Goal: Task Accomplishment & Management: Use online tool/utility

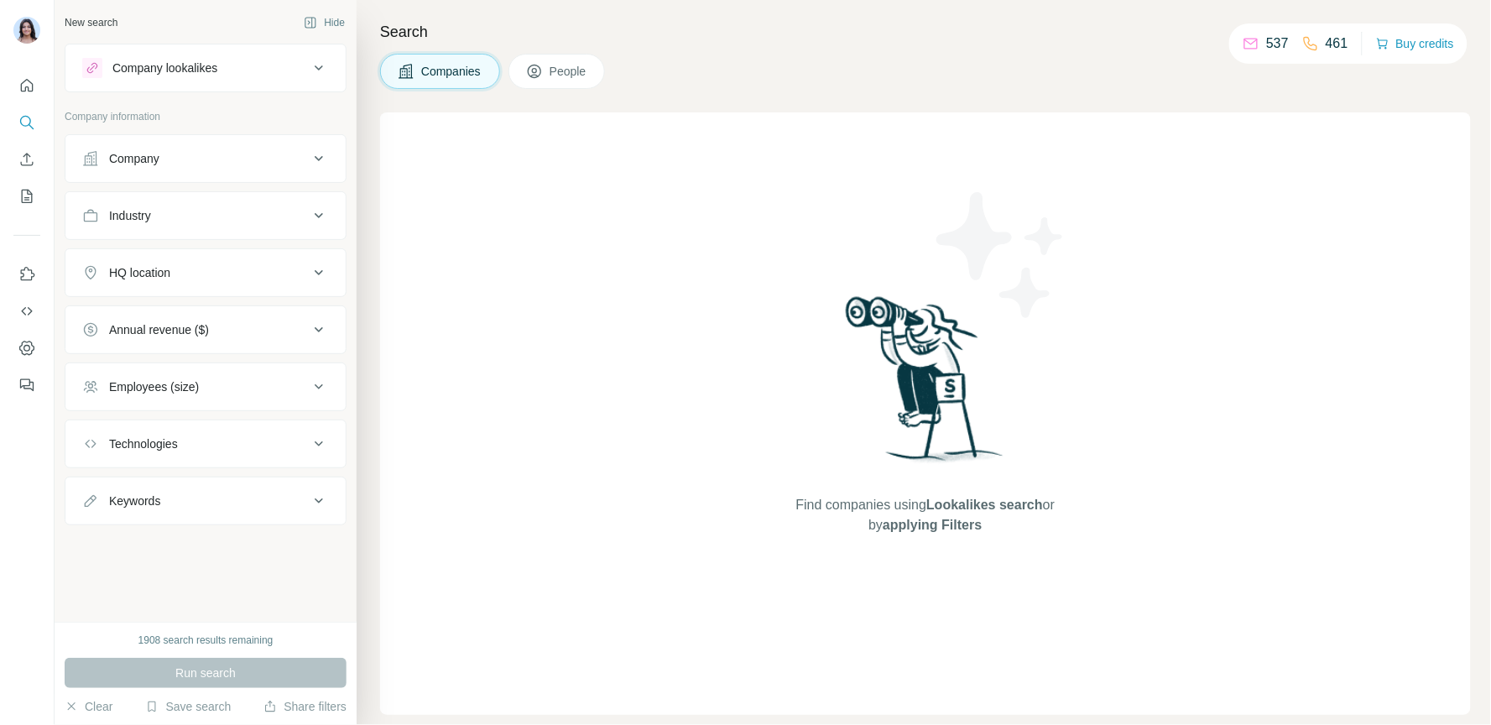
click at [250, 65] on div "Company lookalikes" at bounding box center [195, 68] width 226 height 20
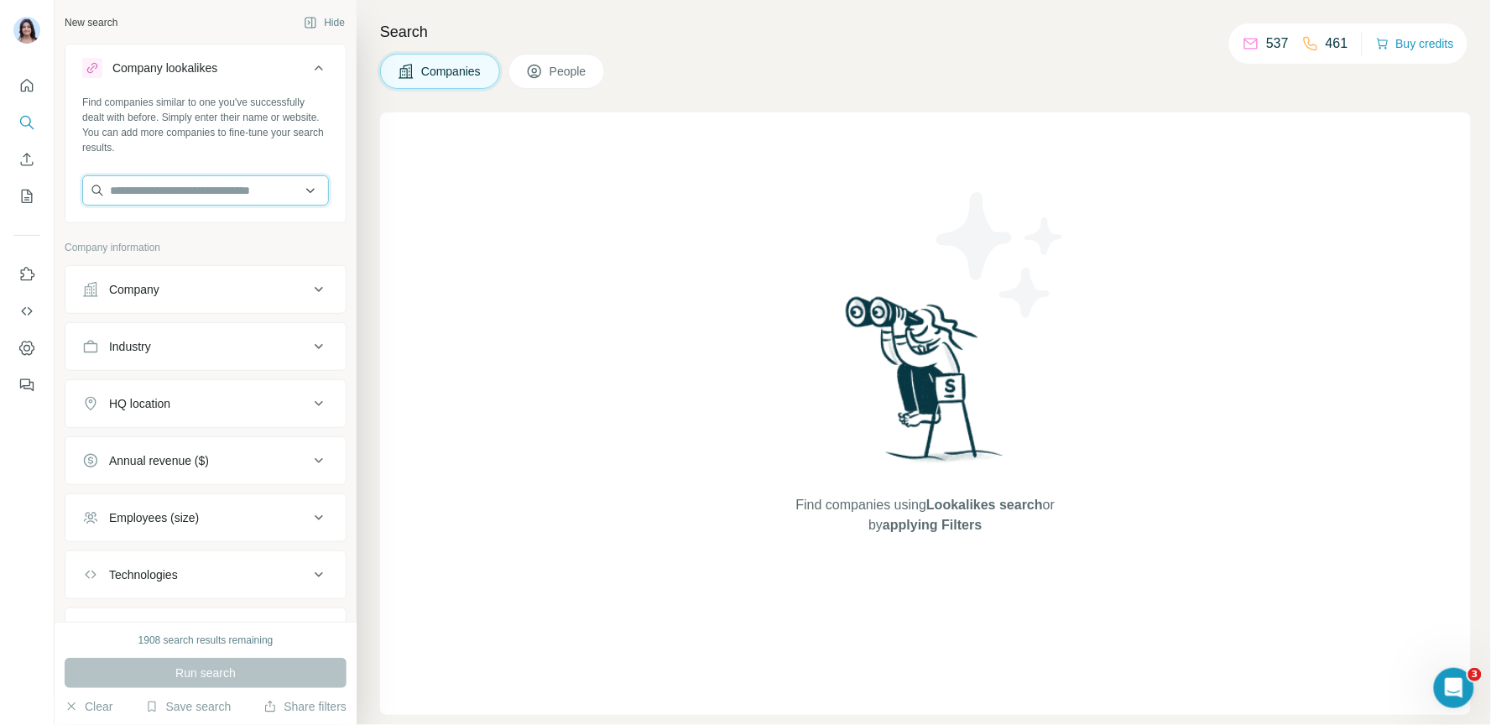
click at [181, 188] on input "text" at bounding box center [205, 190] width 247 height 30
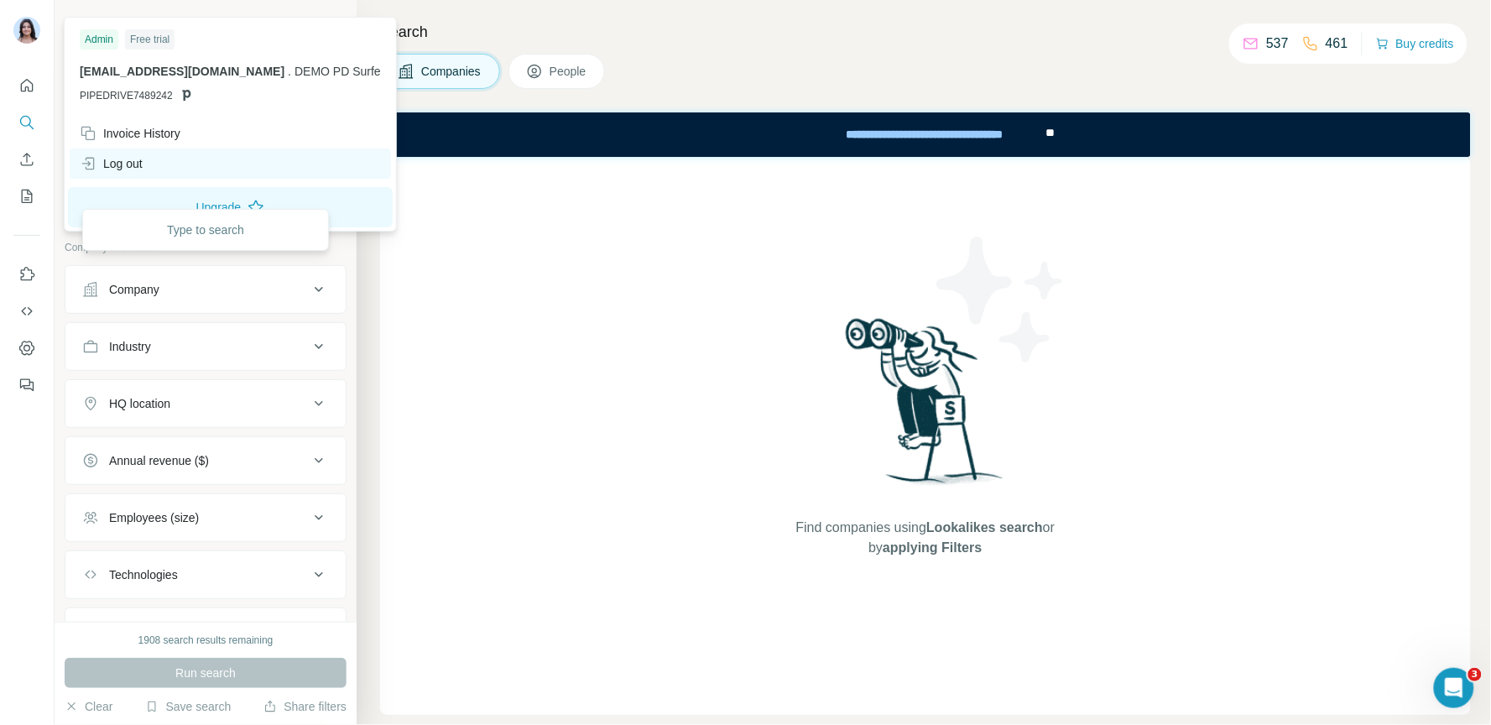
click at [122, 163] on div "Log out" at bounding box center [111, 163] width 63 height 17
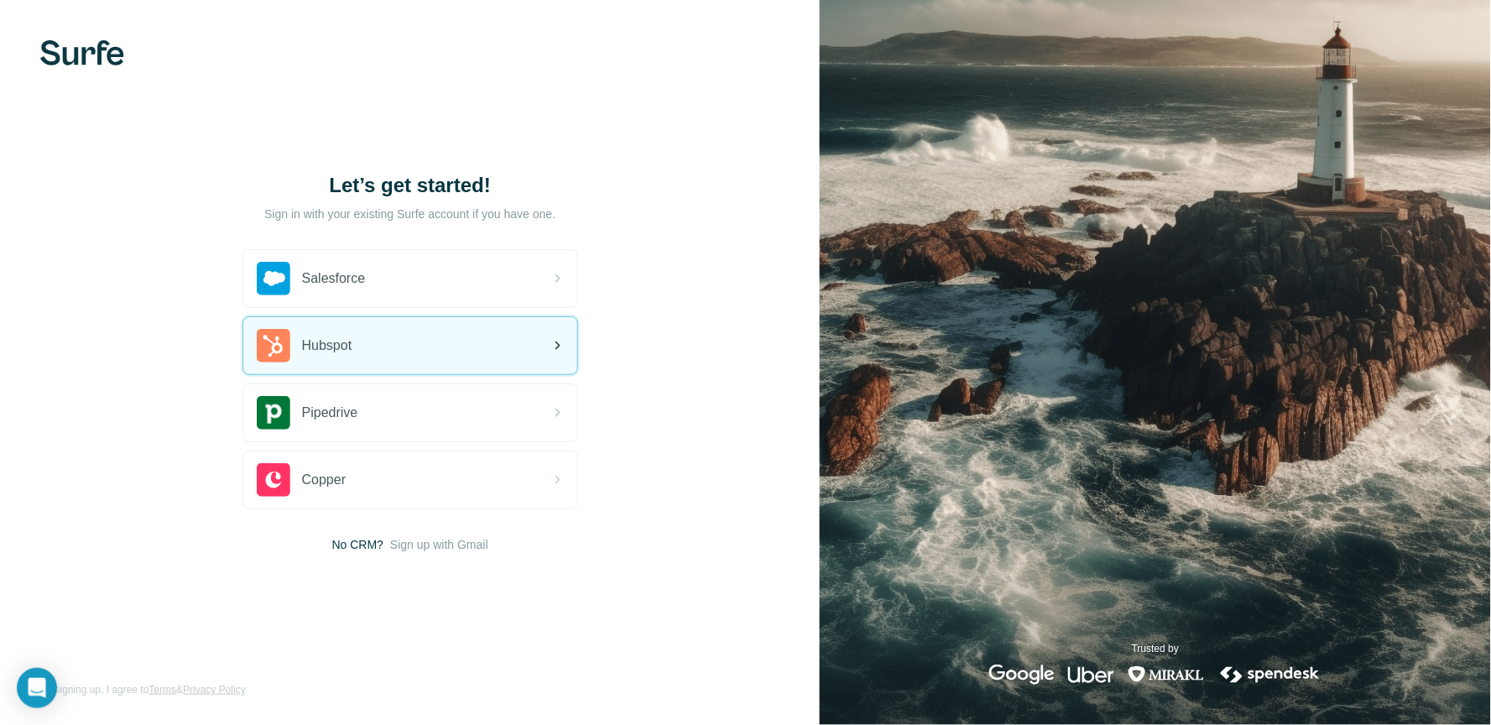
click at [374, 367] on div "Hubspot" at bounding box center [410, 345] width 334 height 57
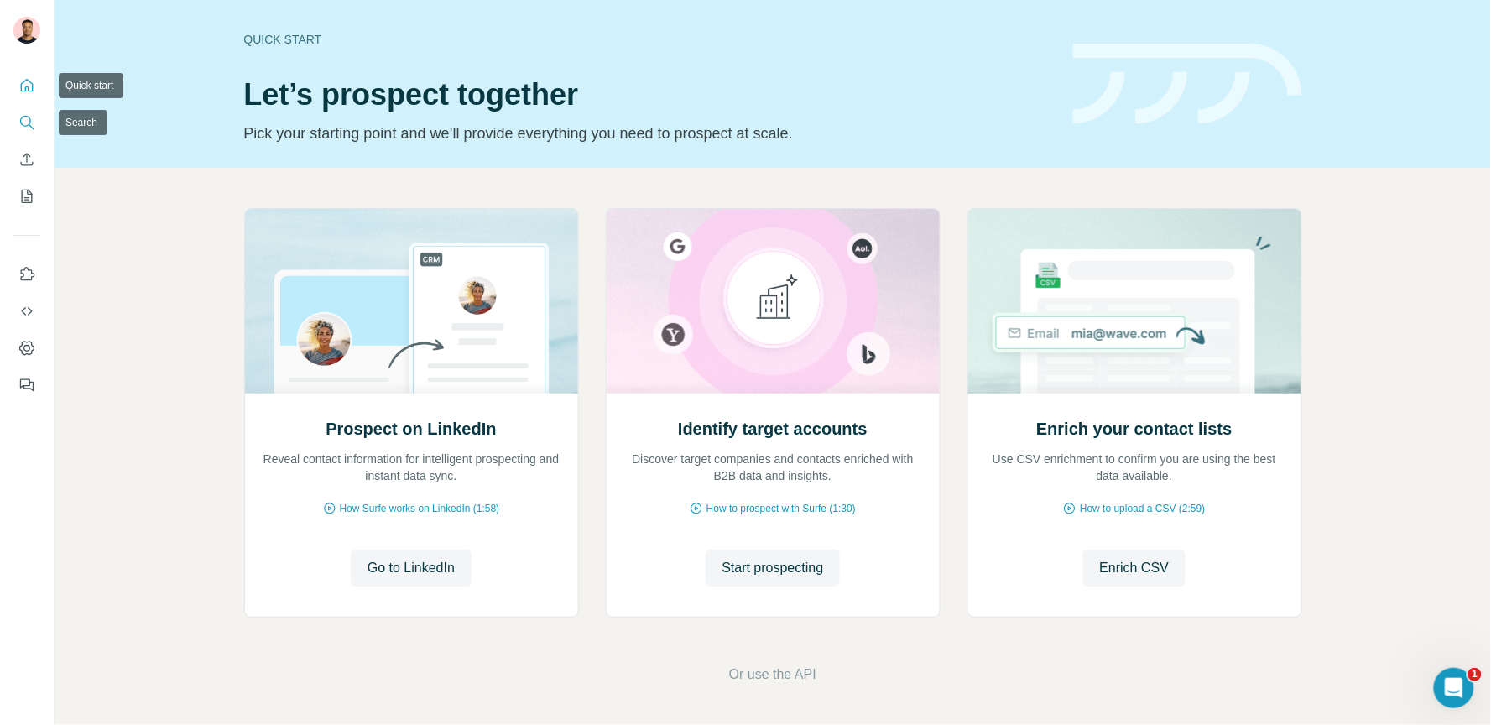
click at [21, 124] on icon "Search" at bounding box center [25, 121] width 11 height 11
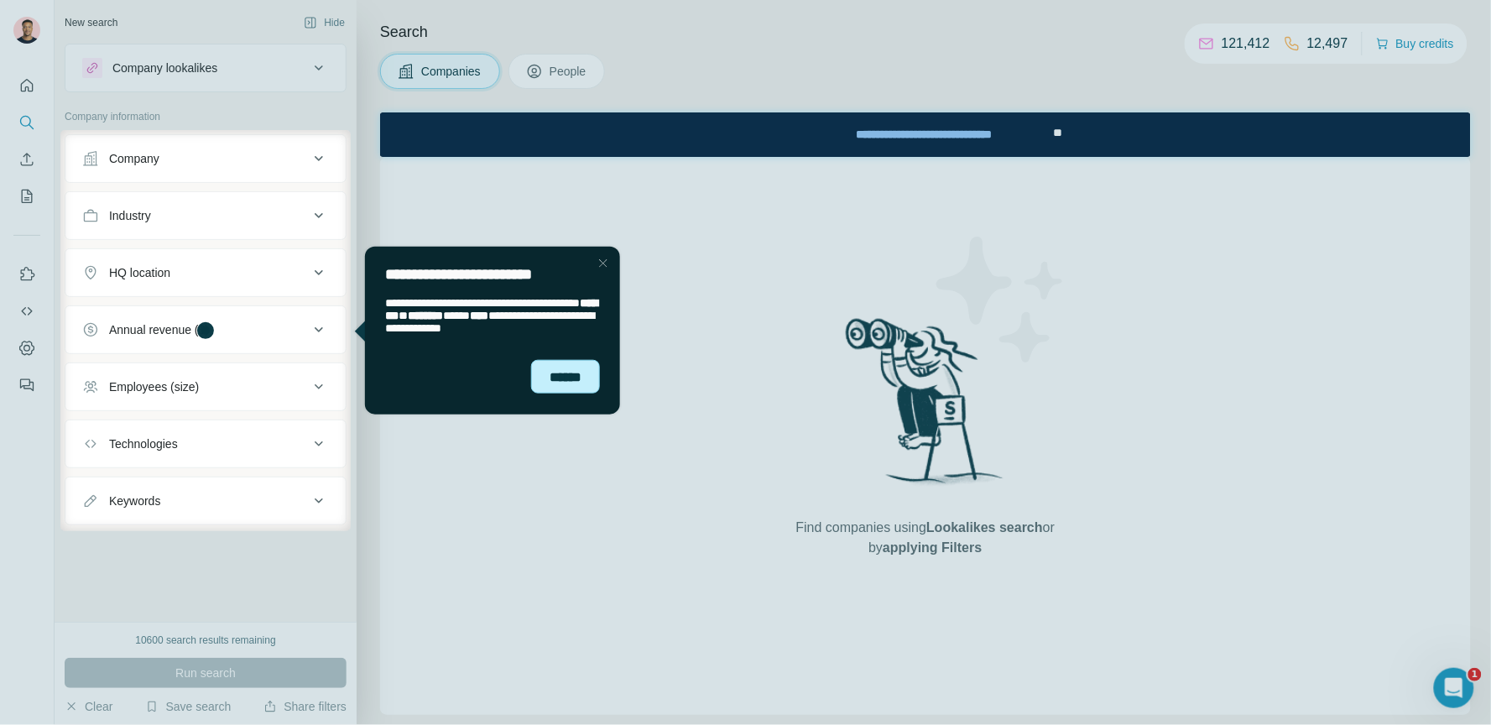
click at [572, 393] on div "******" at bounding box center [564, 376] width 69 height 34
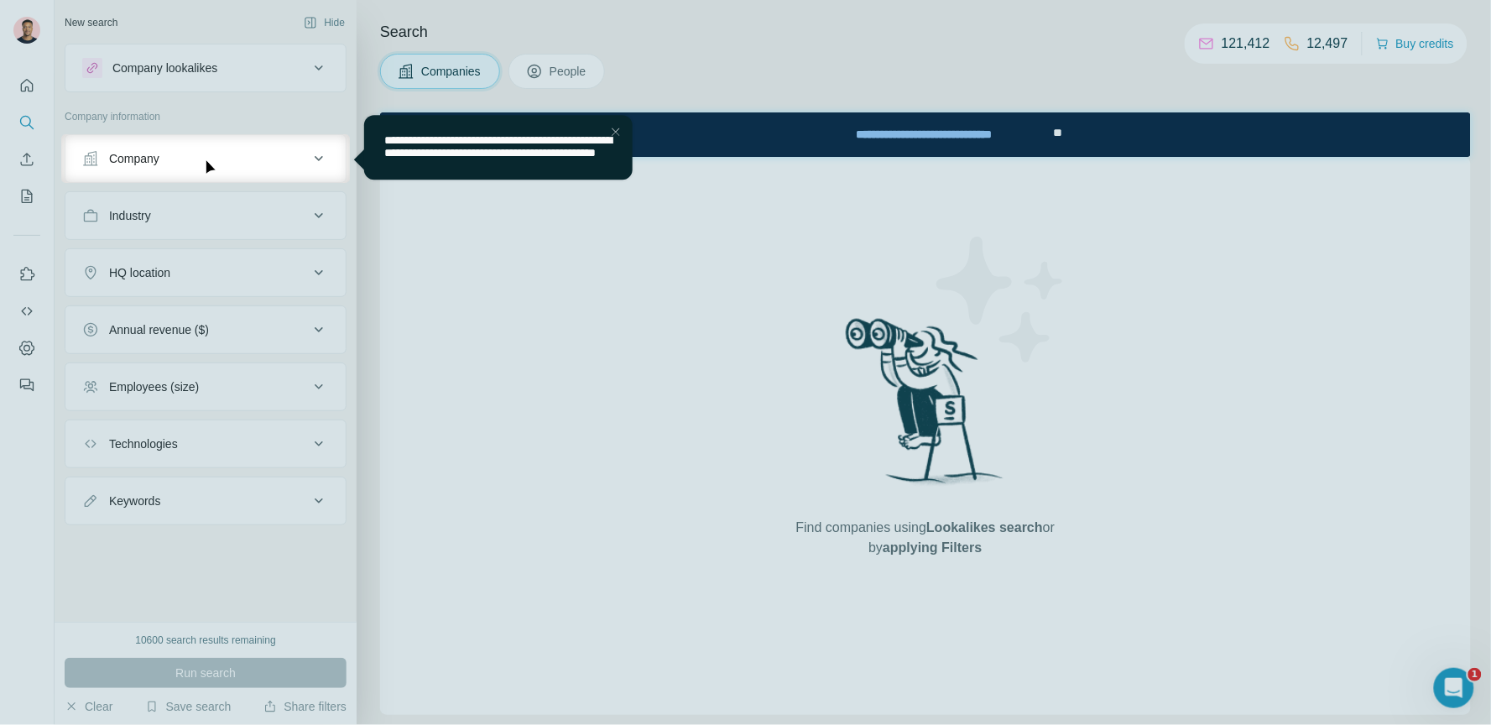
click at [253, 115] on div at bounding box center [745, 67] width 1491 height 134
click at [616, 127] on div "Close Step" at bounding box center [615, 132] width 20 height 20
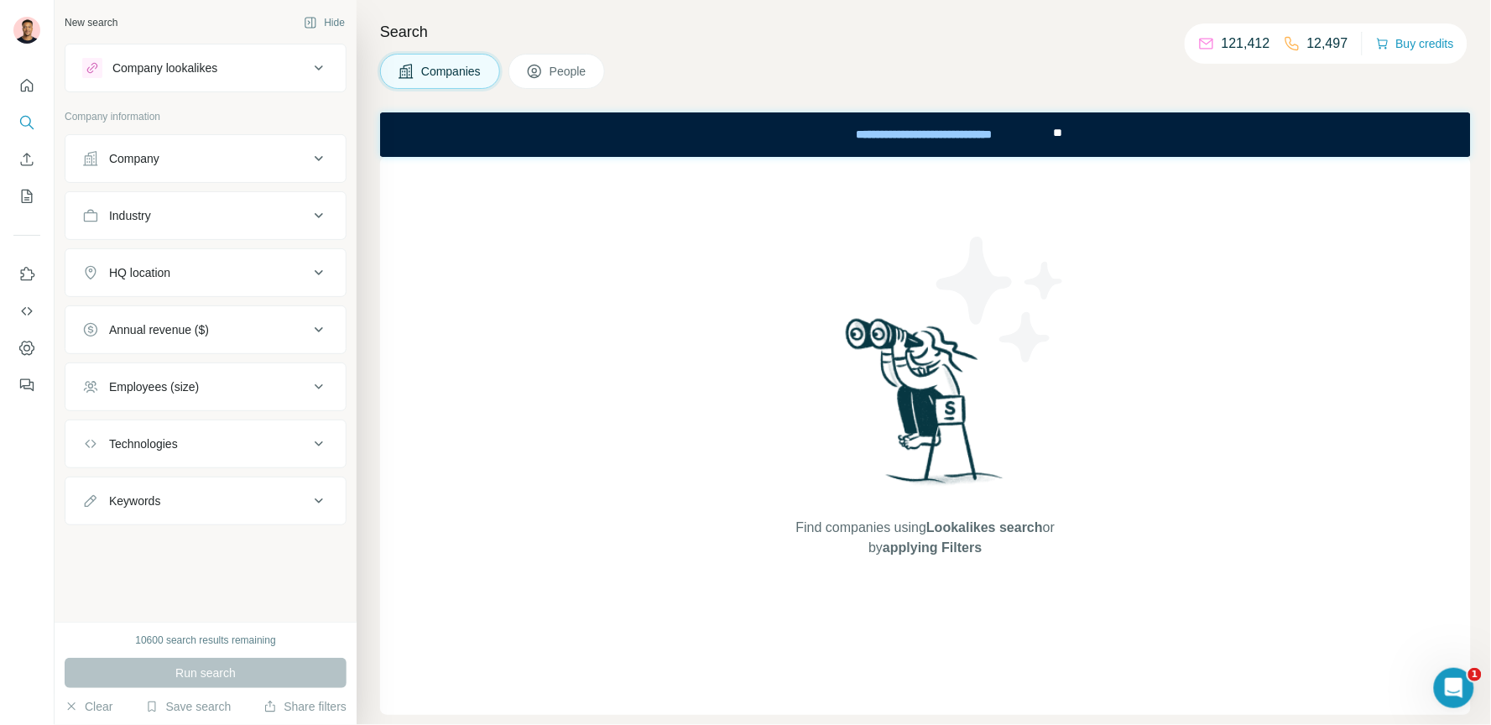
click at [213, 148] on button "Company" at bounding box center [205, 158] width 280 height 40
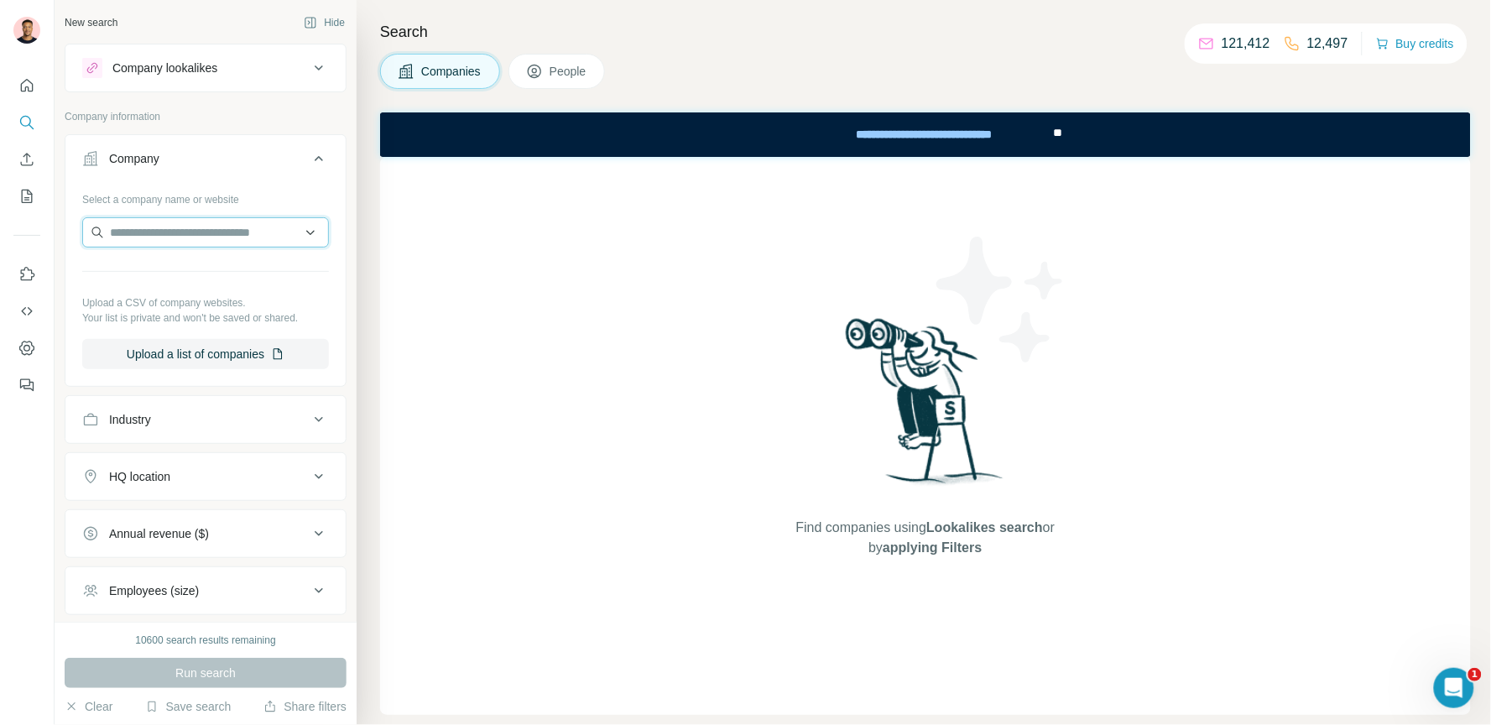
click at [195, 229] on input "text" at bounding box center [205, 232] width 247 height 30
click at [230, 74] on div "Company lookalikes" at bounding box center [195, 68] width 226 height 20
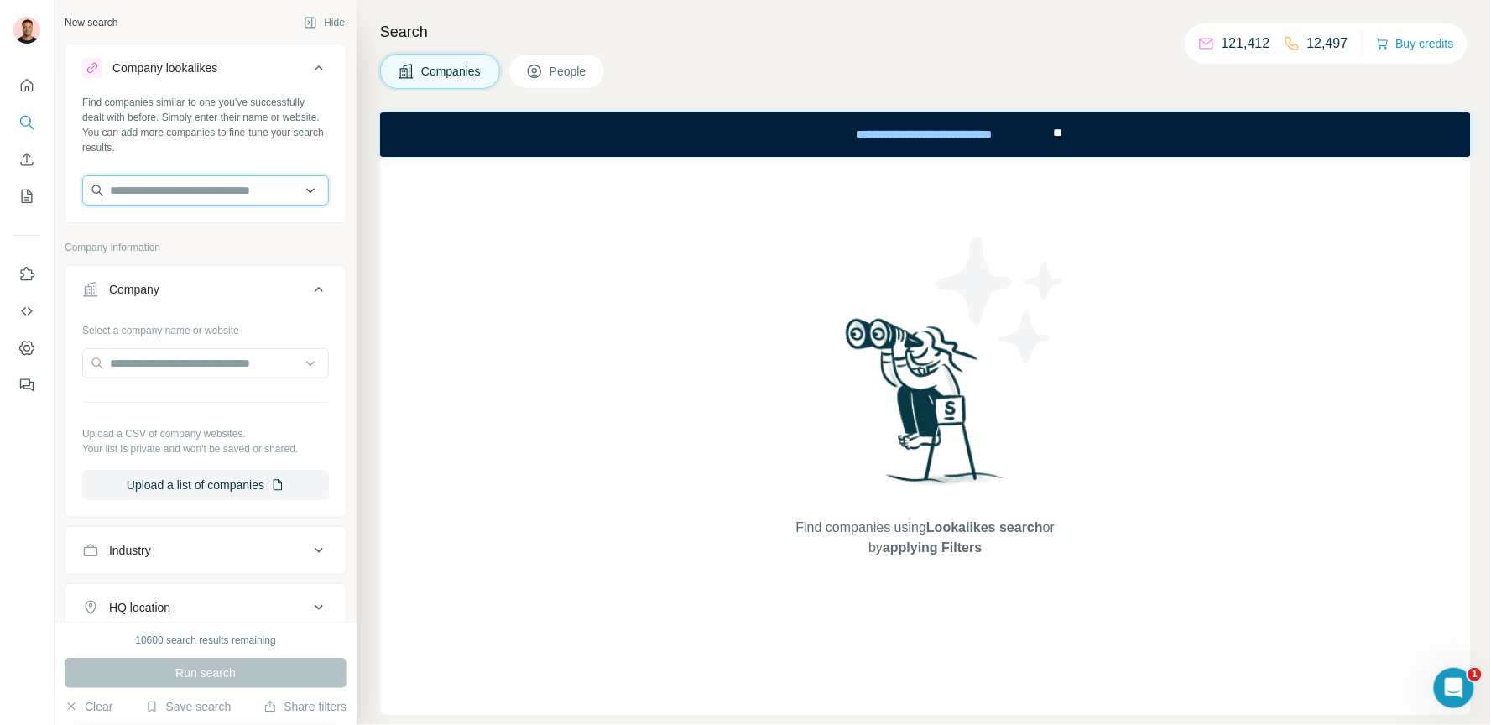
click at [184, 175] on input "text" at bounding box center [205, 190] width 247 height 30
click at [173, 207] on div at bounding box center [205, 192] width 247 height 34
click at [199, 199] on input "text" at bounding box center [205, 190] width 247 height 30
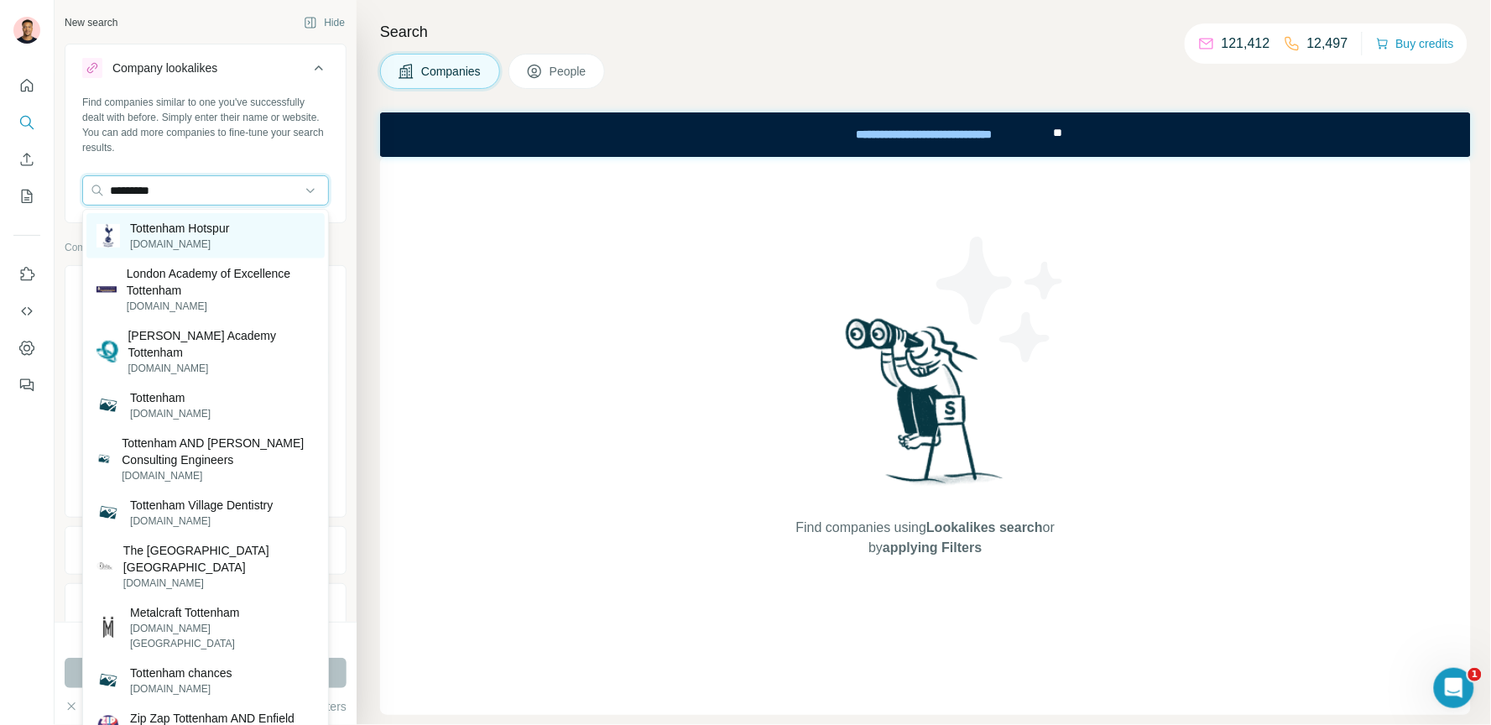
type input "*********"
click at [208, 237] on p "tottenhamhotspur.com" at bounding box center [179, 244] width 99 height 15
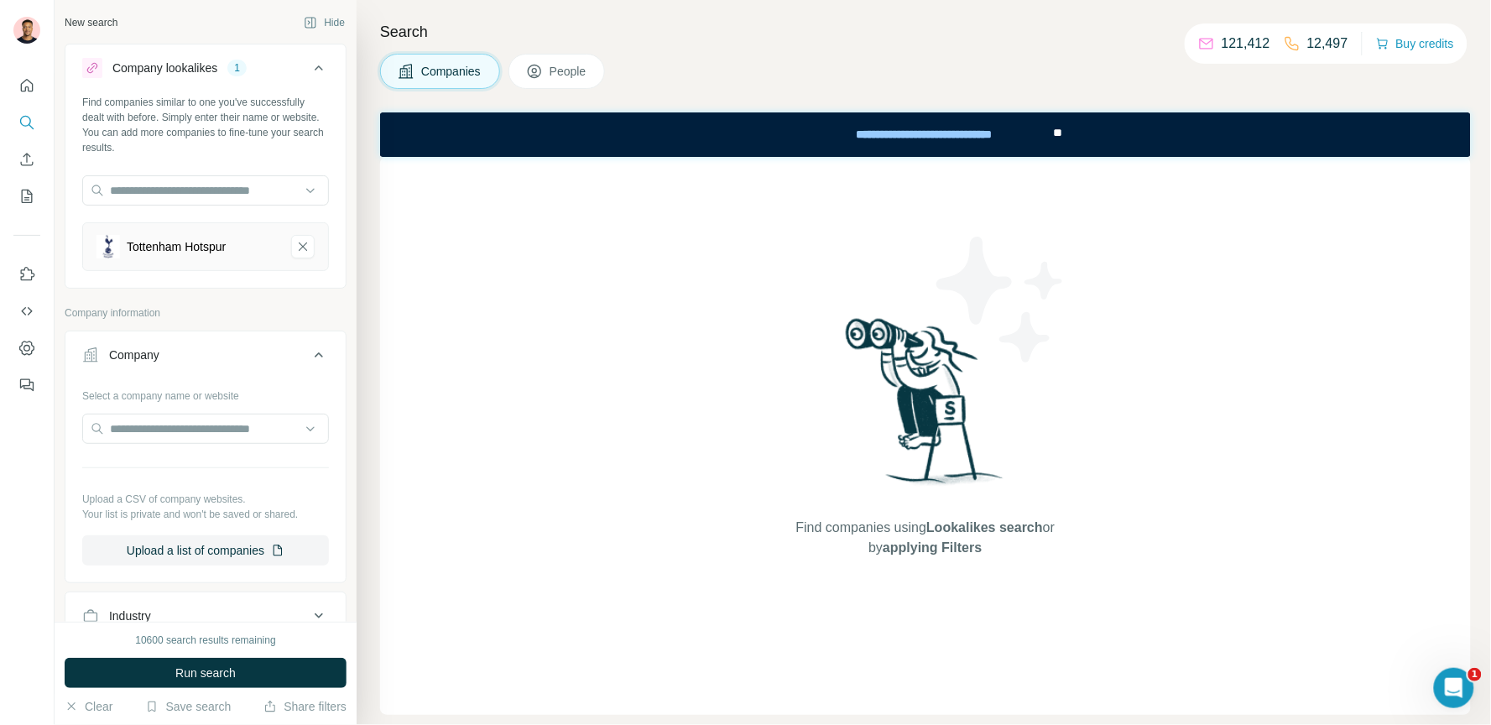
click at [194, 652] on div "10600 search results remaining Run search Clear Save search Share filters" at bounding box center [206, 673] width 302 height 103
click at [195, 671] on span "Run search" at bounding box center [205, 672] width 60 height 17
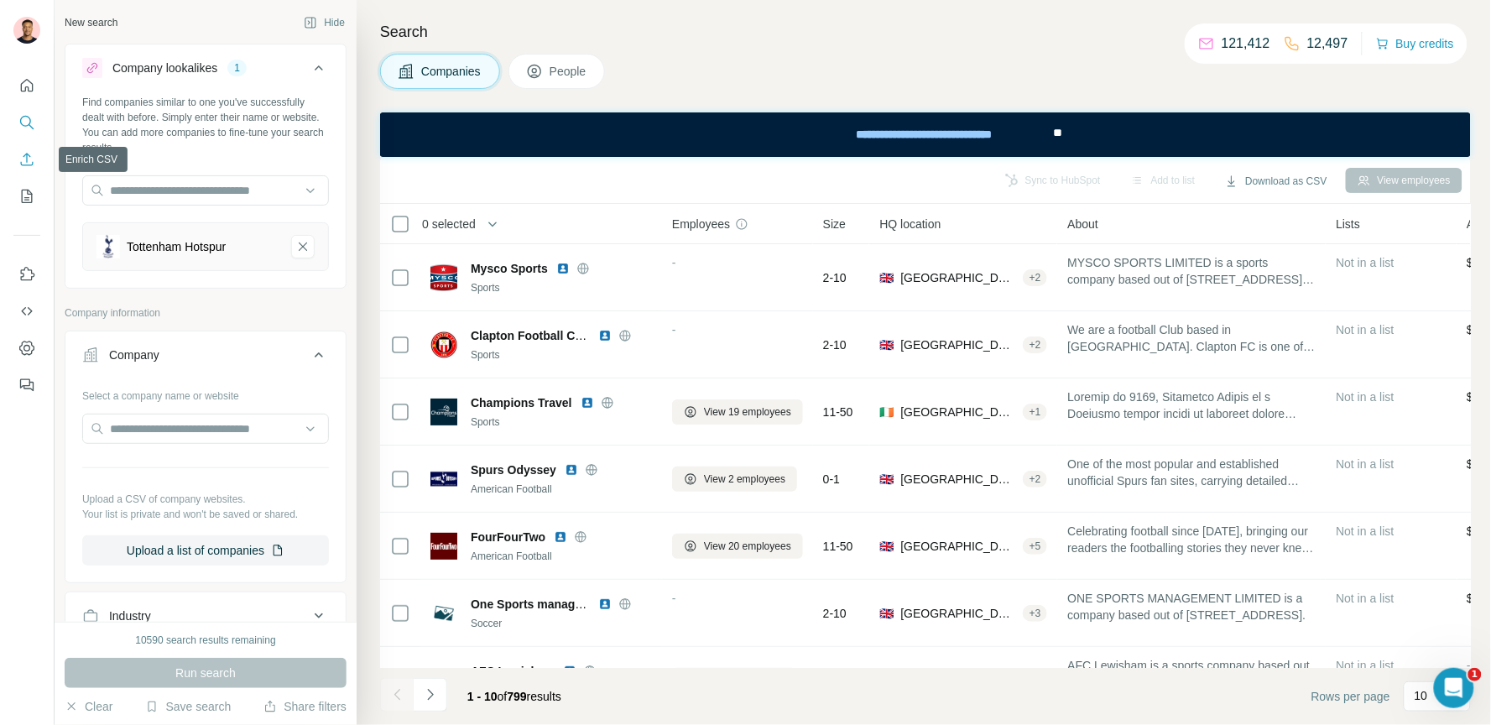
click at [26, 157] on icon "Enrich CSV" at bounding box center [27, 159] width 13 height 13
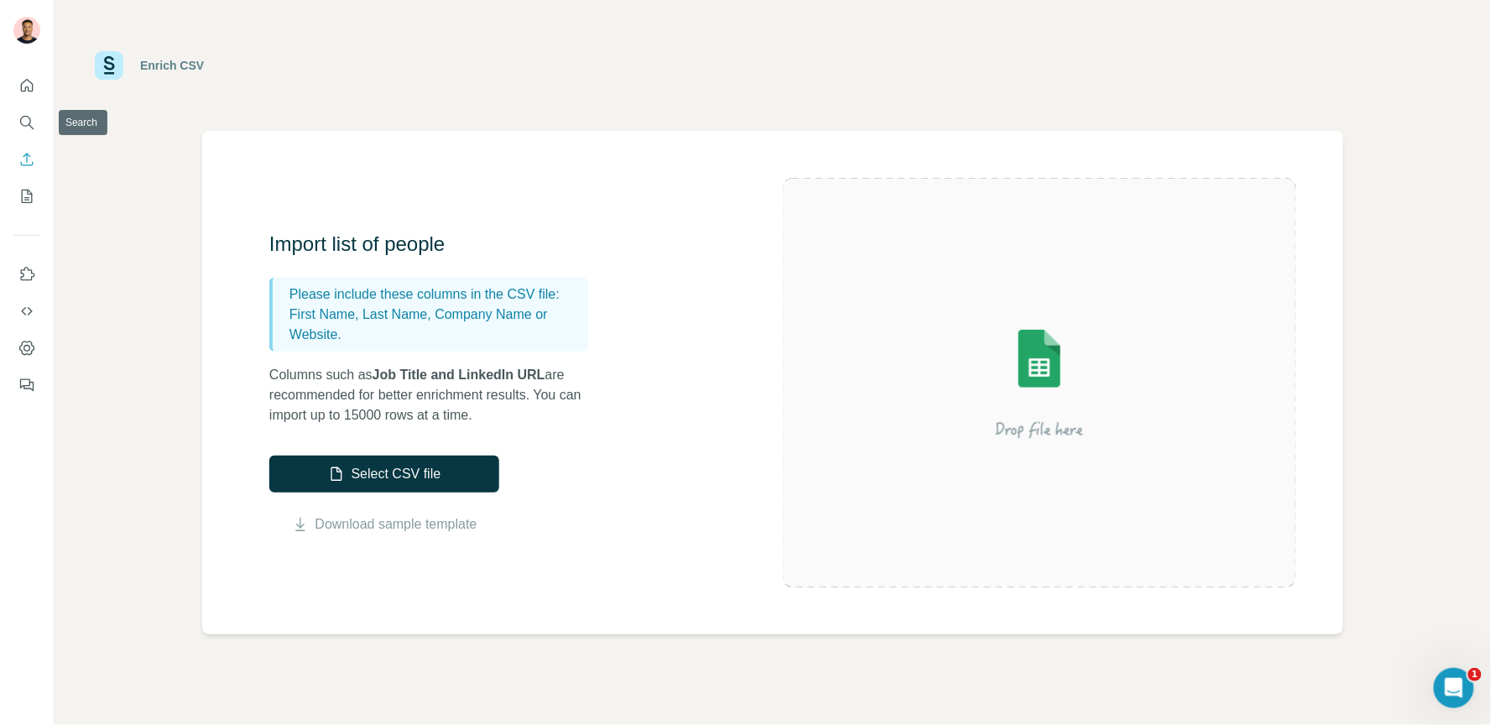
click at [29, 105] on nav at bounding box center [26, 140] width 27 height 141
click at [30, 83] on icon "Quick start" at bounding box center [26, 85] width 17 height 17
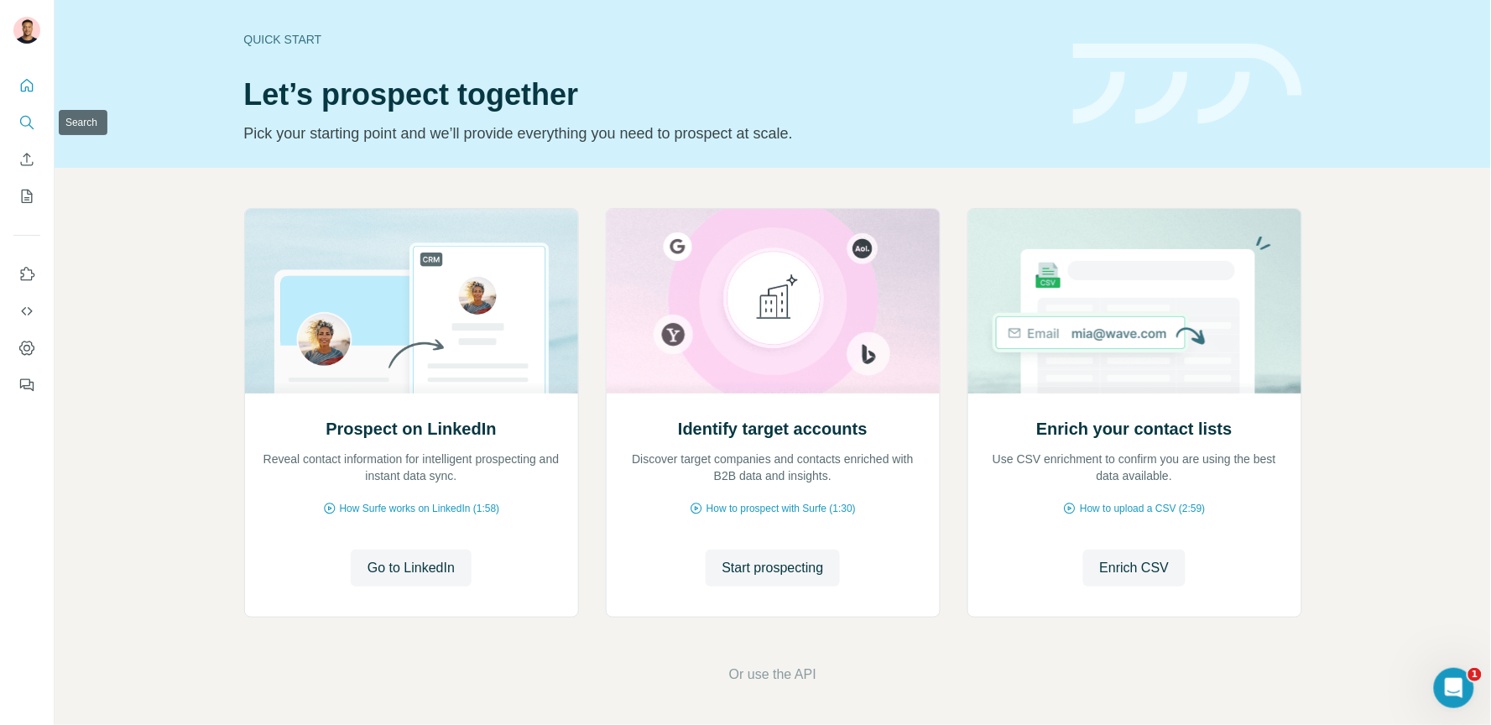
click at [30, 114] on icon "Search" at bounding box center [26, 122] width 17 height 17
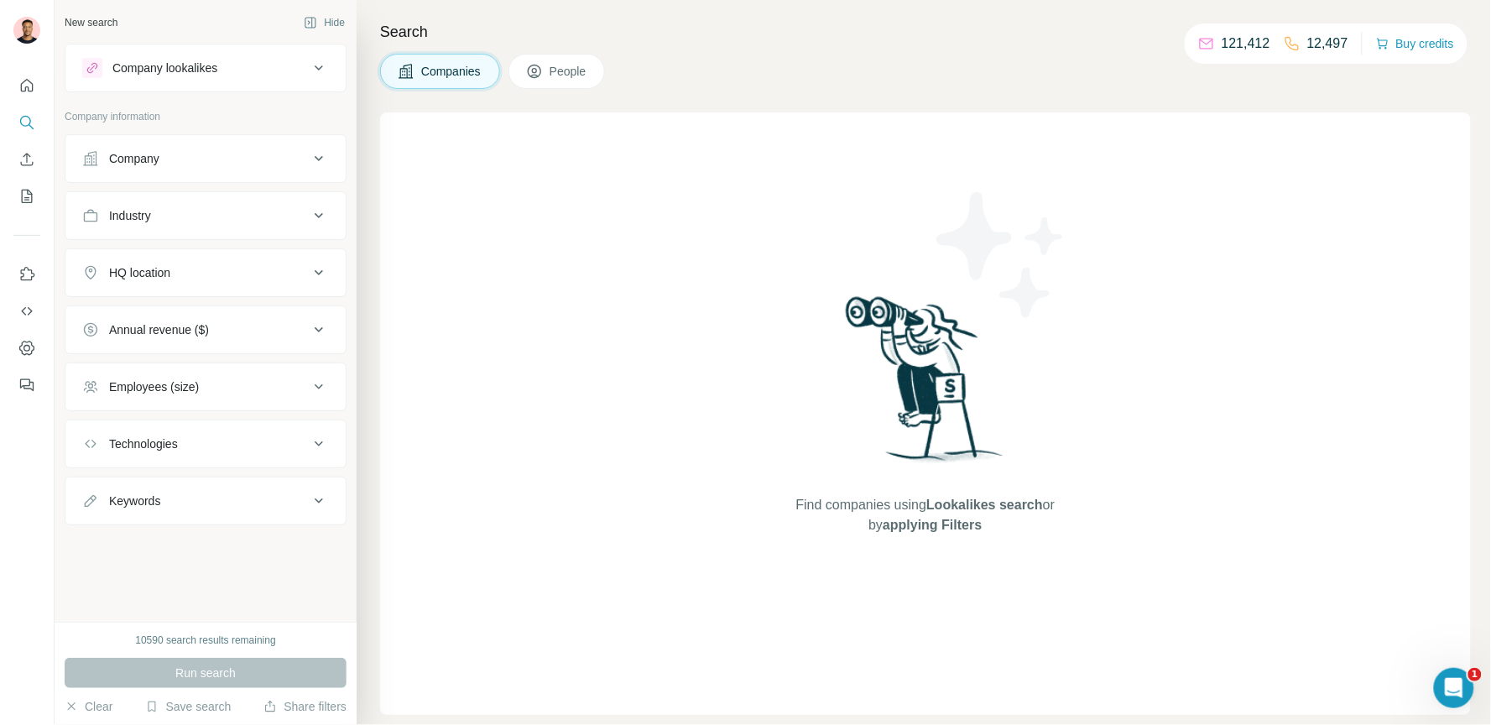
click at [189, 164] on div "Company" at bounding box center [195, 158] width 226 height 17
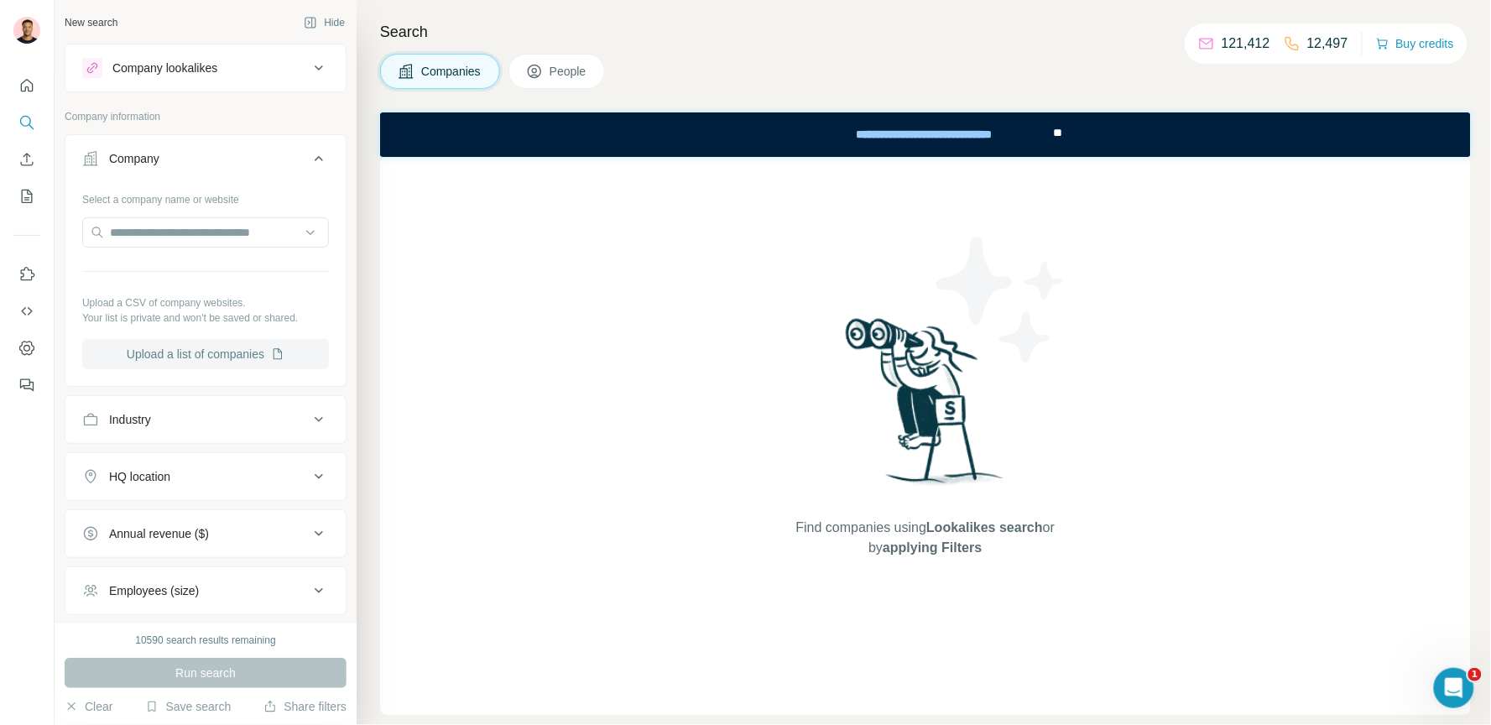
click at [191, 351] on button "Upload a list of companies" at bounding box center [205, 354] width 247 height 30
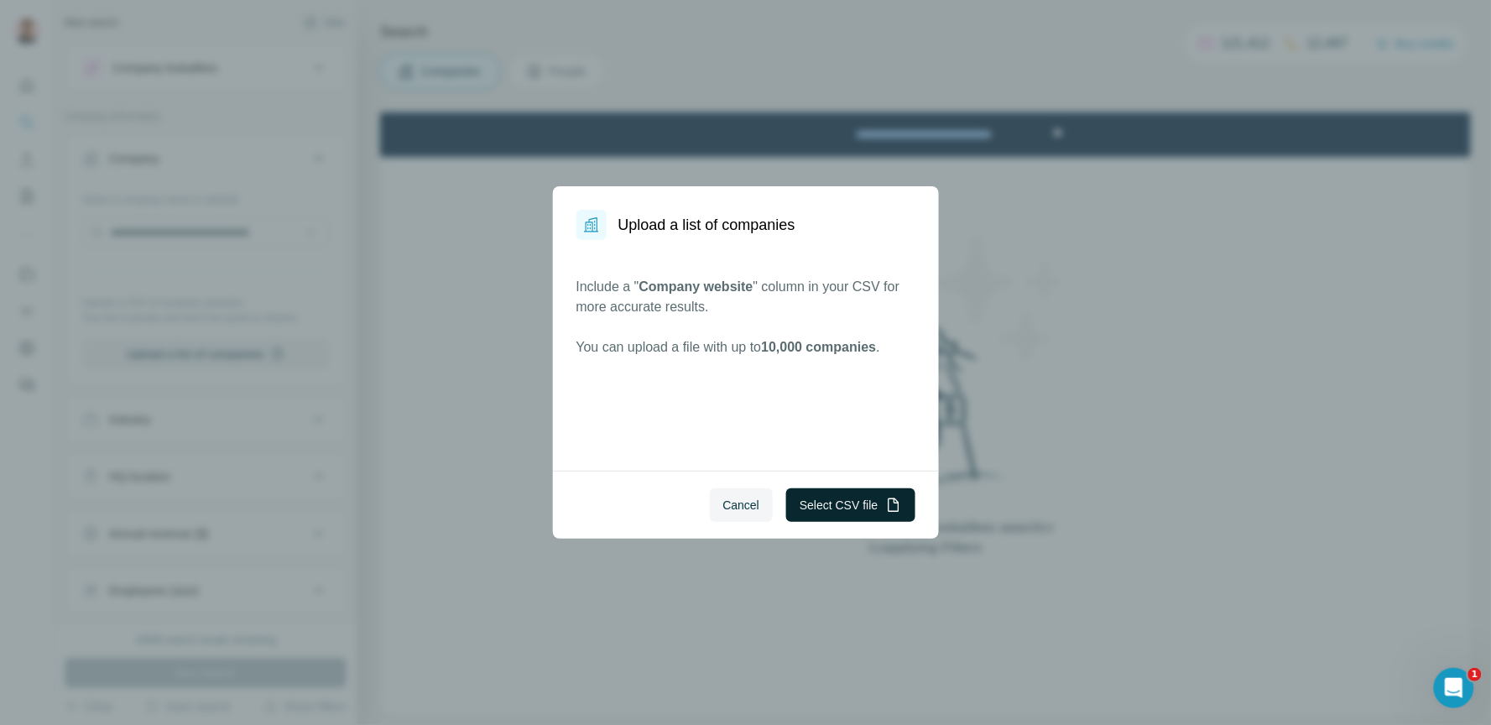
click at [847, 503] on button "Select CSV file" at bounding box center [850, 505] width 128 height 34
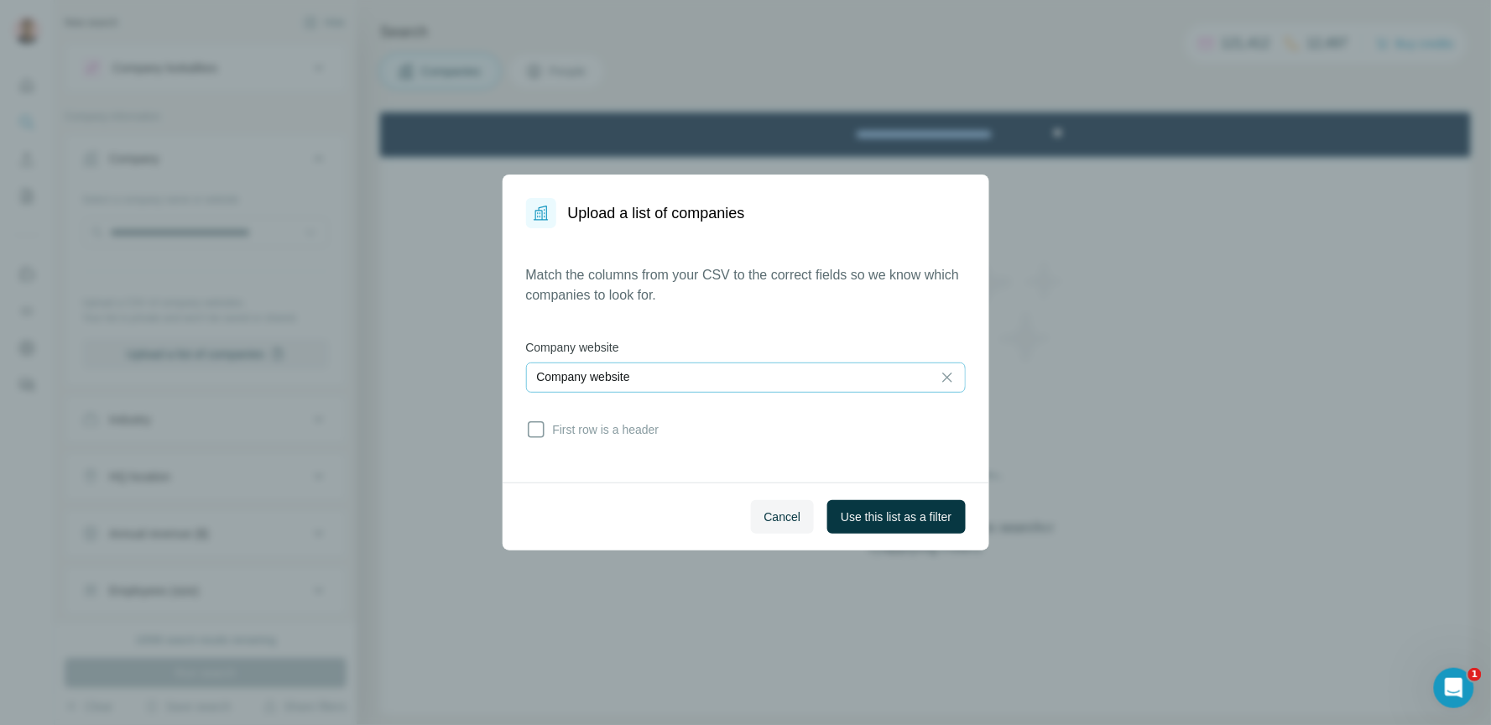
click at [648, 371] on div "Company website" at bounding box center [729, 376] width 384 height 17
click at [648, 371] on input at bounding box center [729, 377] width 384 height 18
click at [861, 518] on span "Use this list as a filter" at bounding box center [896, 516] width 111 height 17
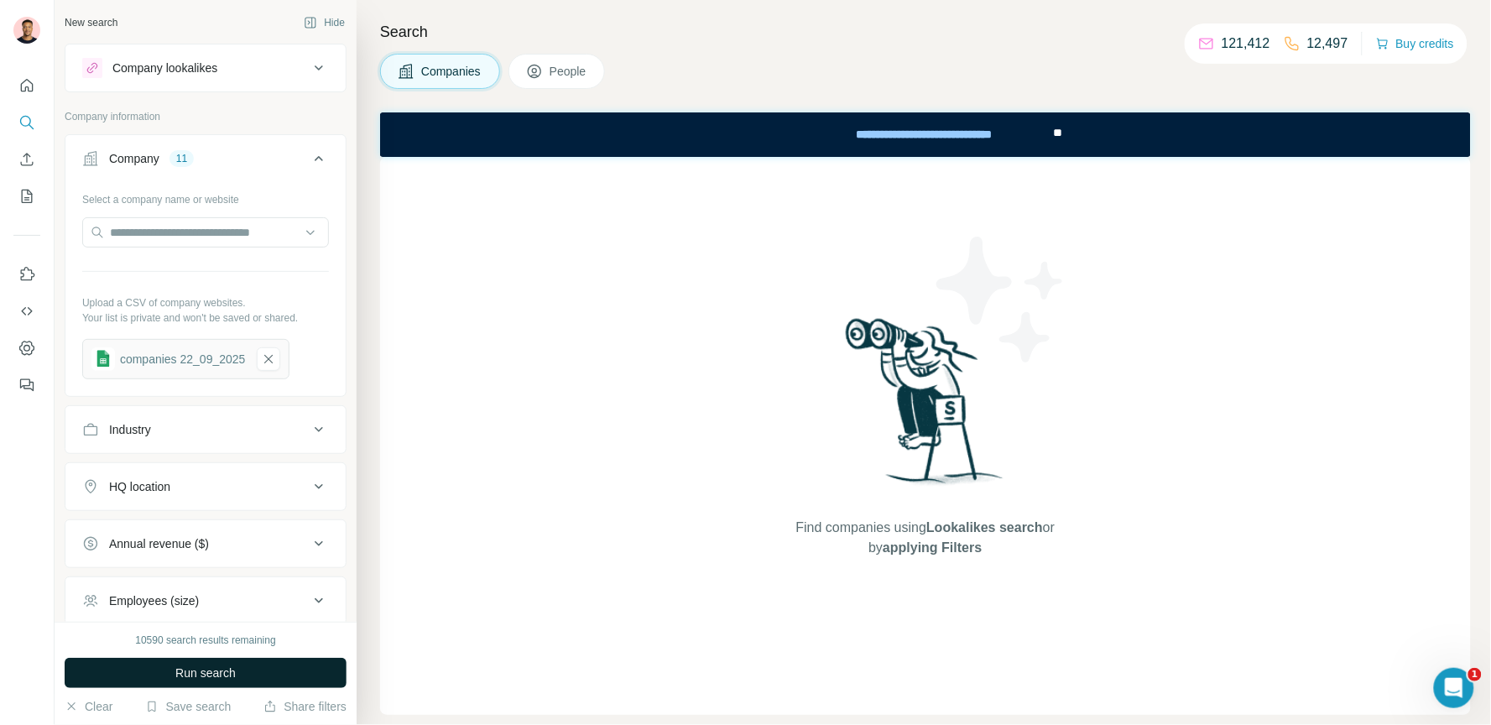
click at [202, 664] on span "Run search" at bounding box center [205, 672] width 60 height 17
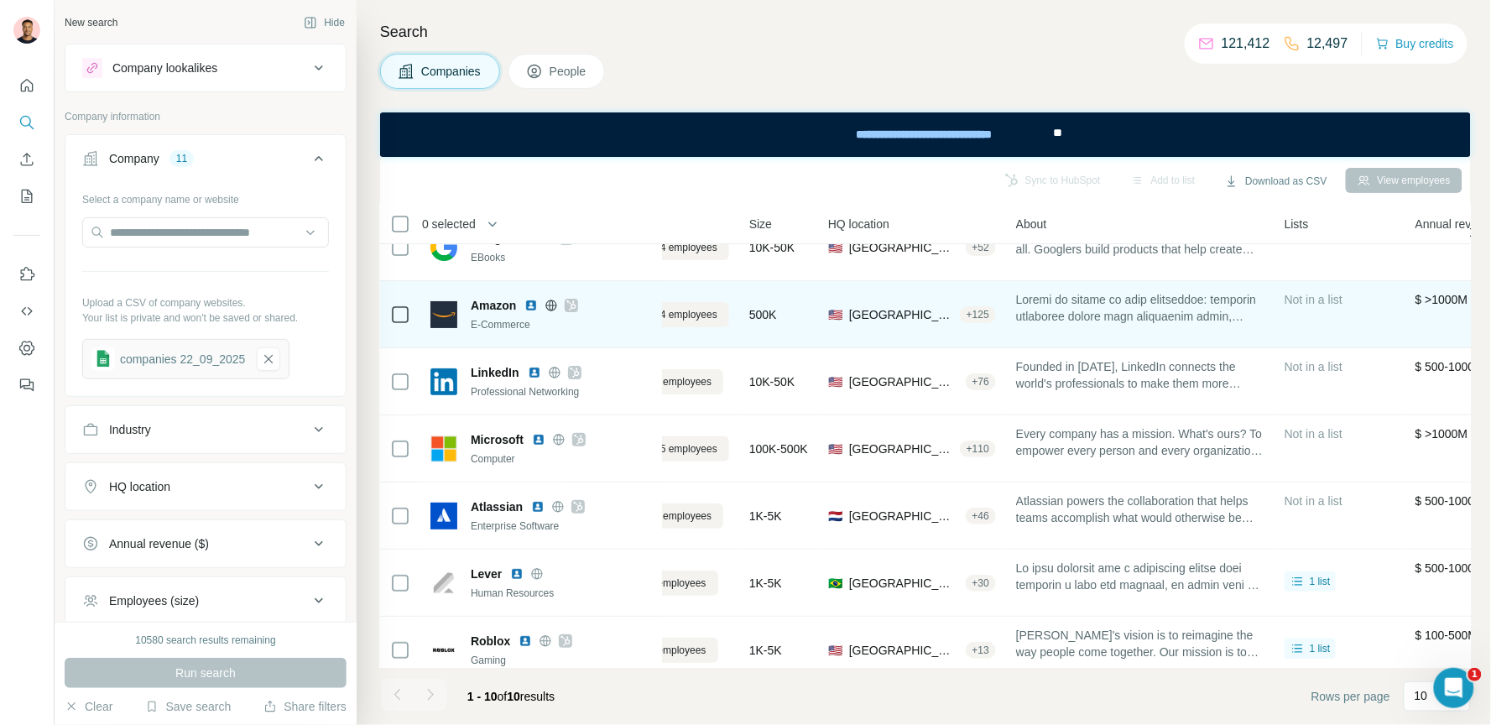
scroll to position [30, 0]
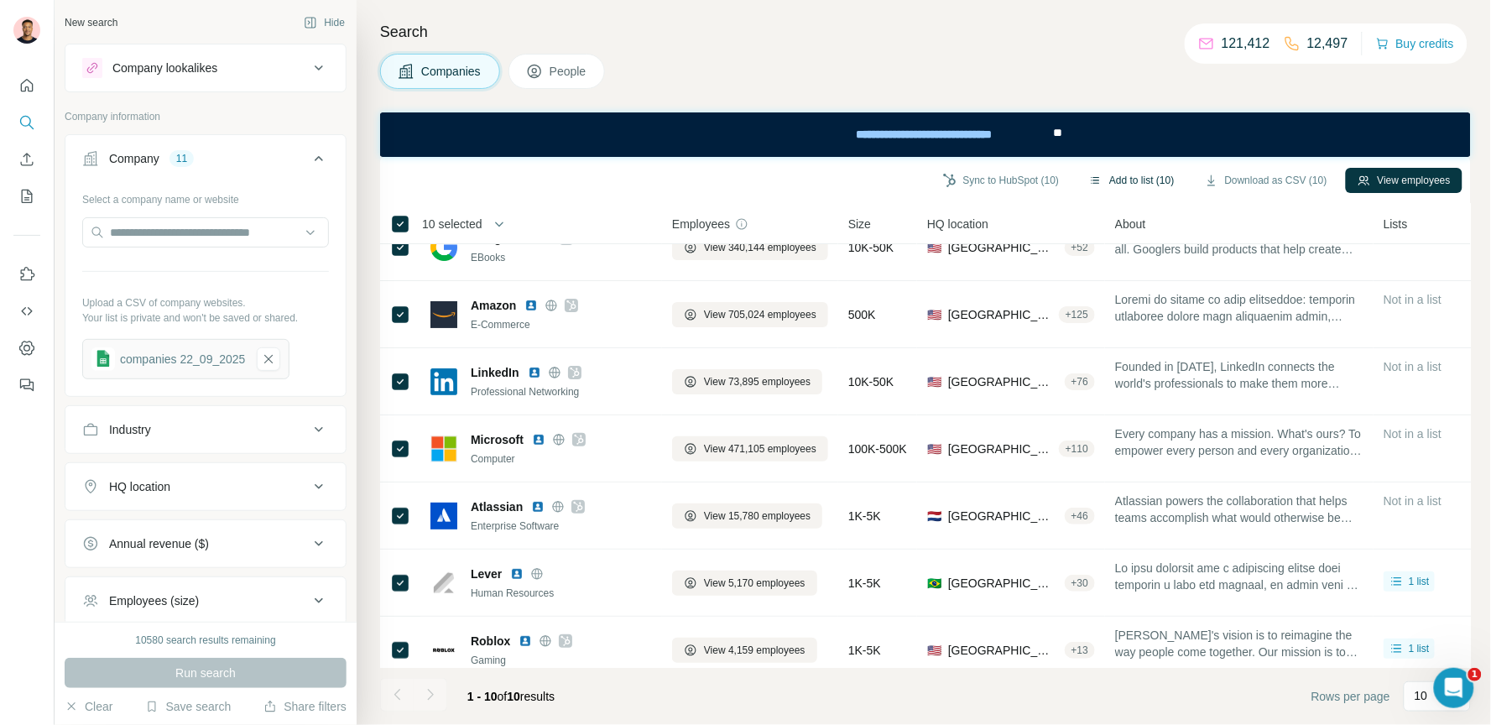
click at [1139, 187] on button "Add to list (10)" at bounding box center [1131, 180] width 108 height 25
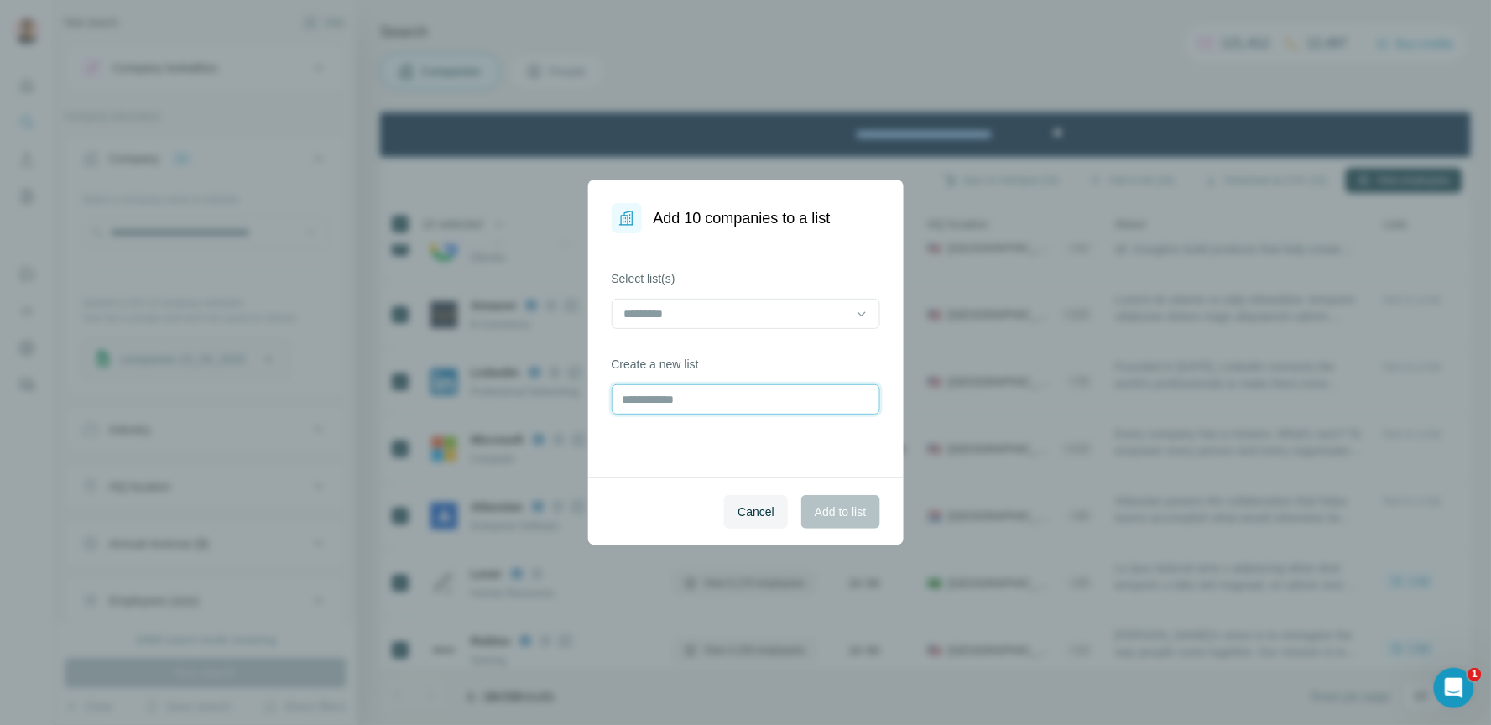
click at [670, 400] on input "text" at bounding box center [746, 399] width 268 height 30
type input "**********"
click at [817, 501] on button "Add to list" at bounding box center [840, 512] width 78 height 34
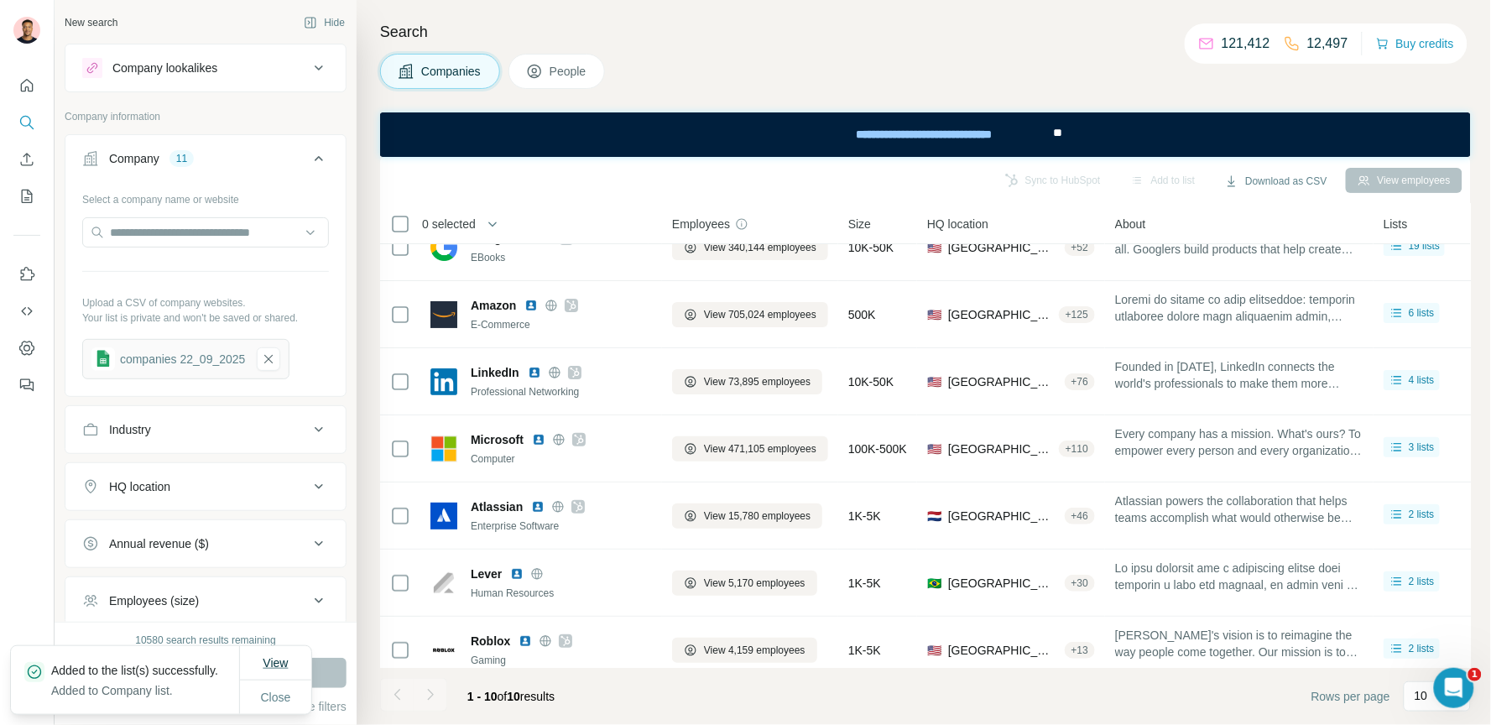
click at [273, 656] on span "View" at bounding box center [275, 662] width 25 height 13
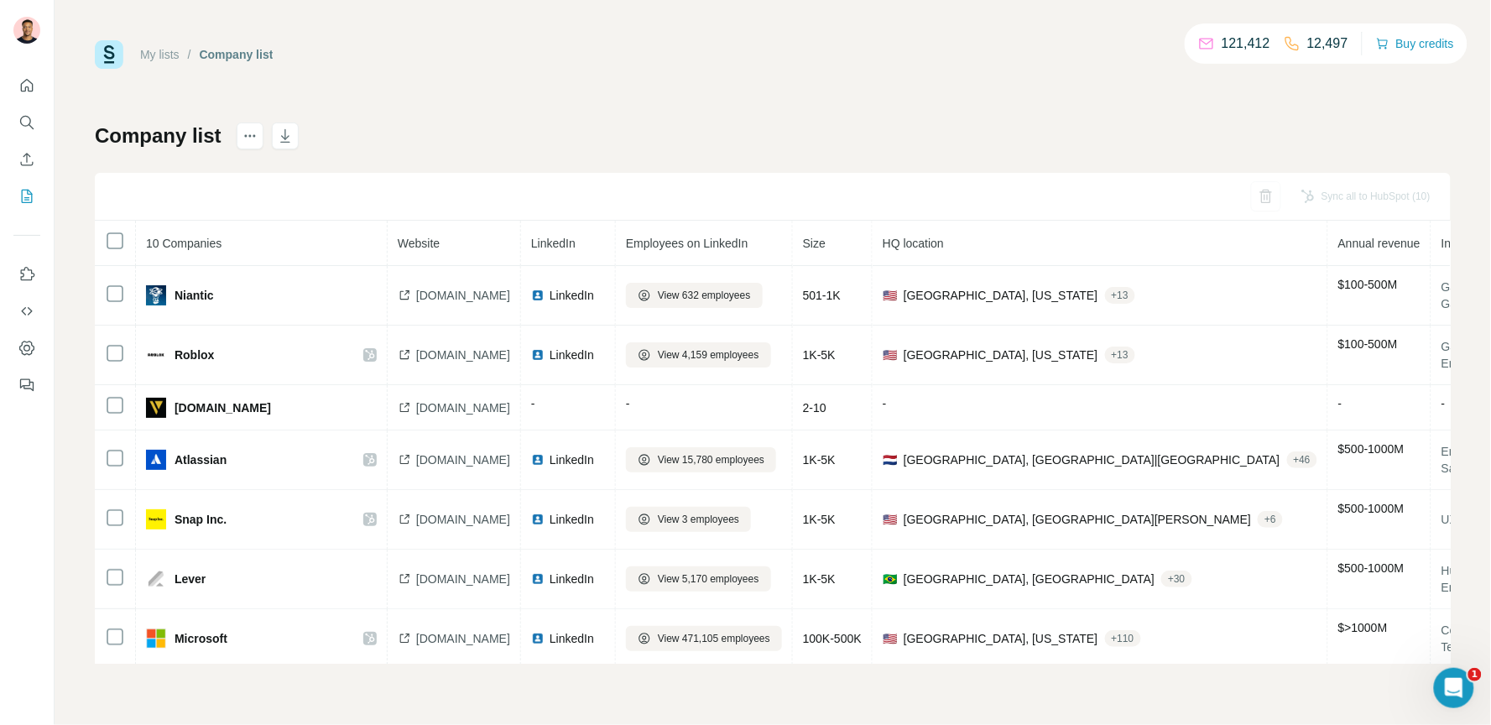
click at [557, 80] on div "My lists / Company list 121,412 12,497 Buy credits Company list Sync all to Hub…" at bounding box center [773, 351] width 1356 height 623
